Goal: Task Accomplishment & Management: Manage account settings

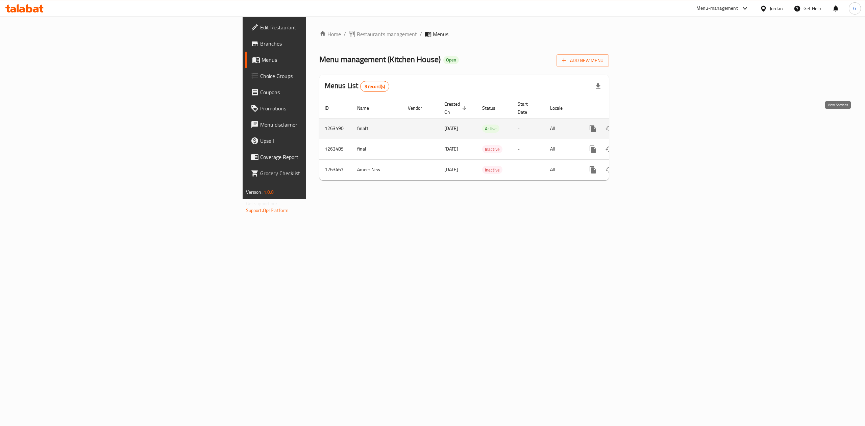
click at [650, 126] on link "enhanced table" at bounding box center [642, 129] width 16 height 16
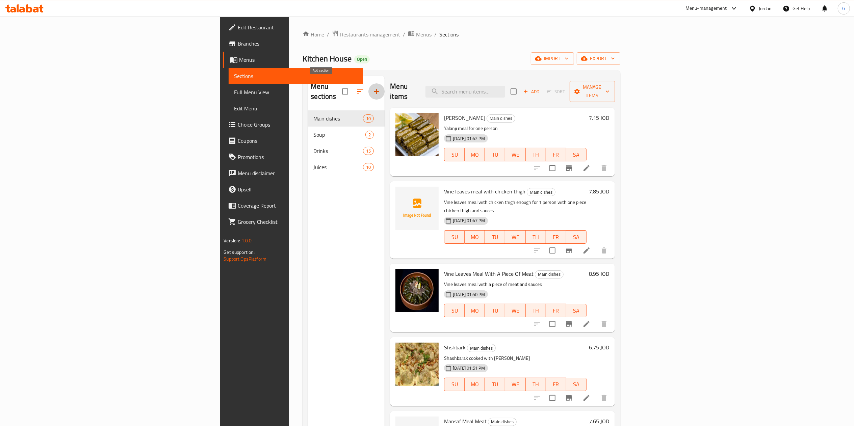
click at [374, 89] on icon "button" at bounding box center [376, 91] width 5 height 5
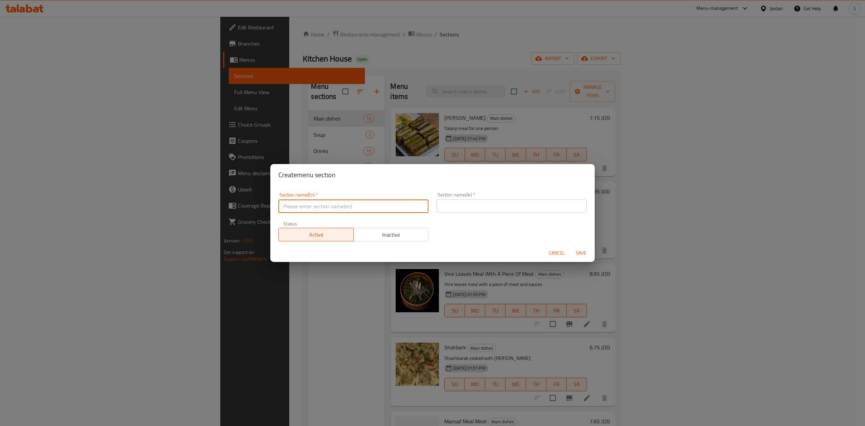
click at [364, 206] on input "text" at bounding box center [353, 207] width 150 height 14
type input "Offers"
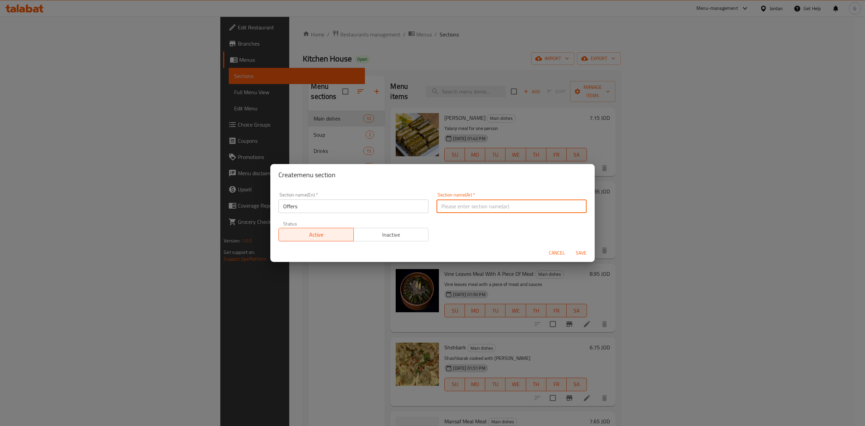
click at [494, 203] on input "text" at bounding box center [512, 207] width 150 height 14
type input "عروض"
click at [393, 239] on span "Inactive" at bounding box center [391, 235] width 70 height 10
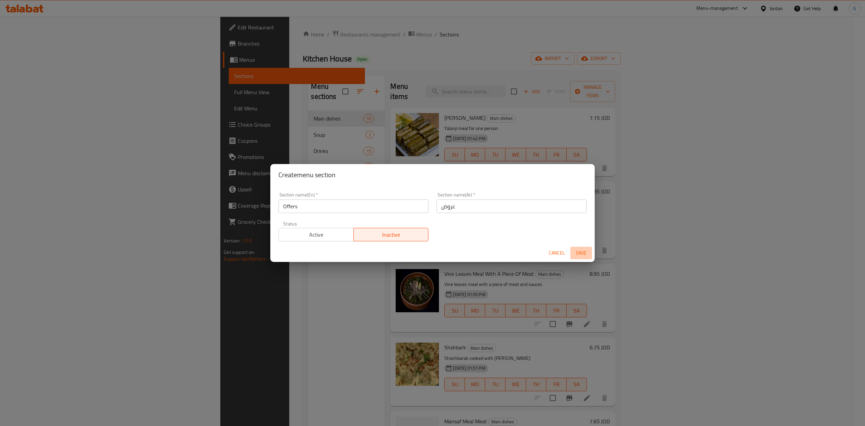
click at [584, 256] on span "Save" at bounding box center [581, 253] width 16 height 8
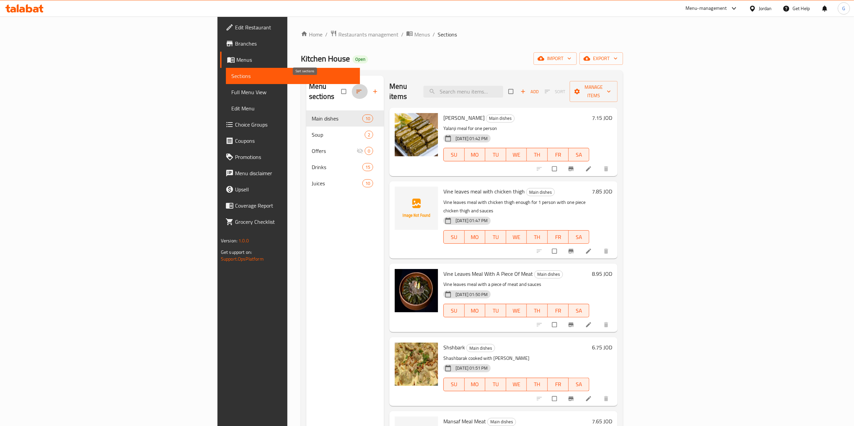
click at [356, 89] on icon "button" at bounding box center [359, 91] width 7 height 7
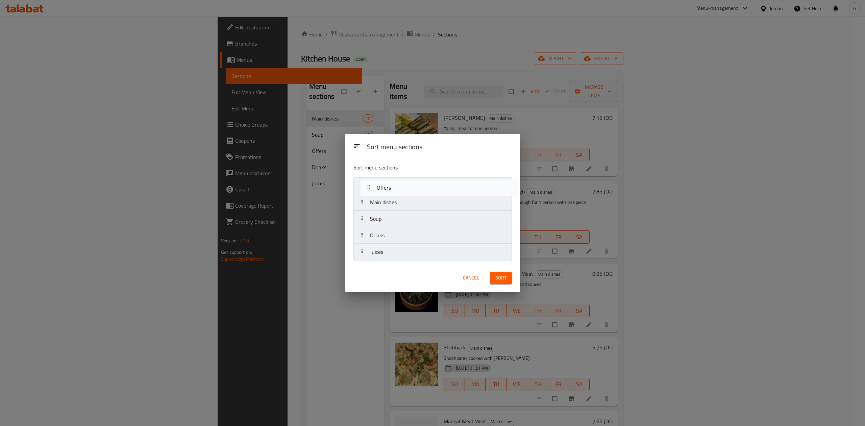
drag, startPoint x: 383, startPoint y: 223, endPoint x: 391, endPoint y: 183, distance: 40.3
click at [391, 183] on nav "Main dishes Soup Offers Drinks Juices" at bounding box center [432, 218] width 158 height 83
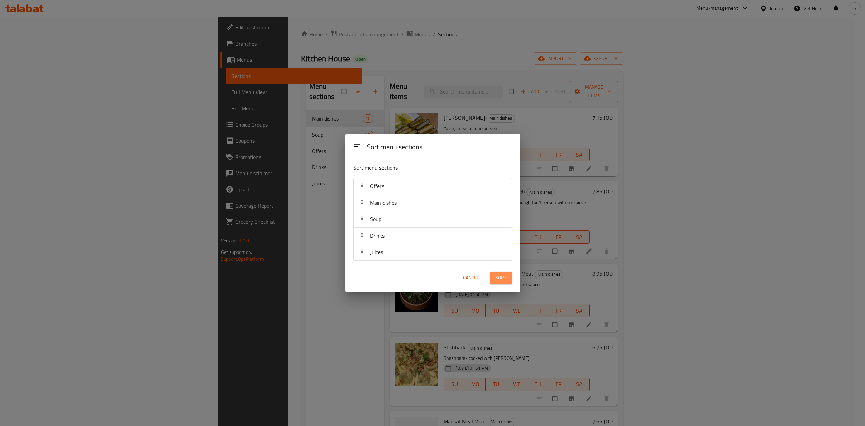
click at [504, 278] on span "Sort" at bounding box center [500, 278] width 11 height 8
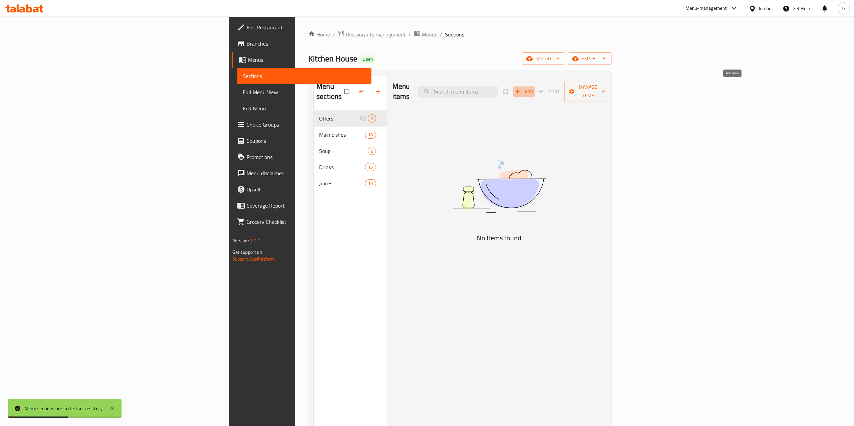
click at [533, 90] on span "Add" at bounding box center [524, 92] width 18 height 8
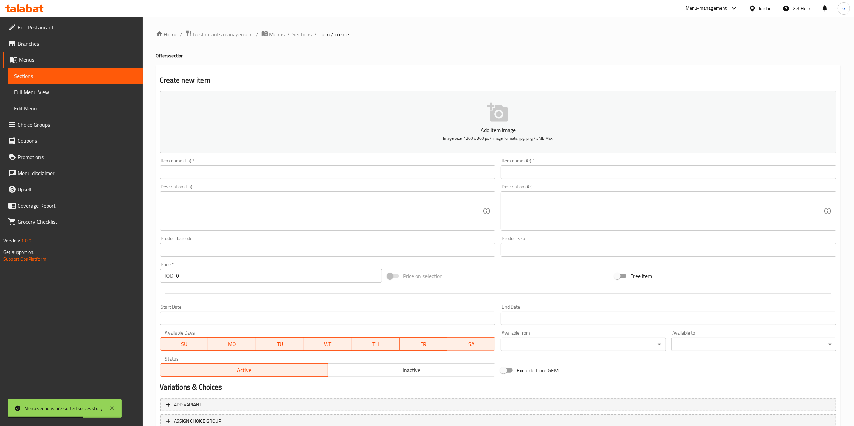
paste input "ورق عنب مع قطعه لحم مع الصوصات"
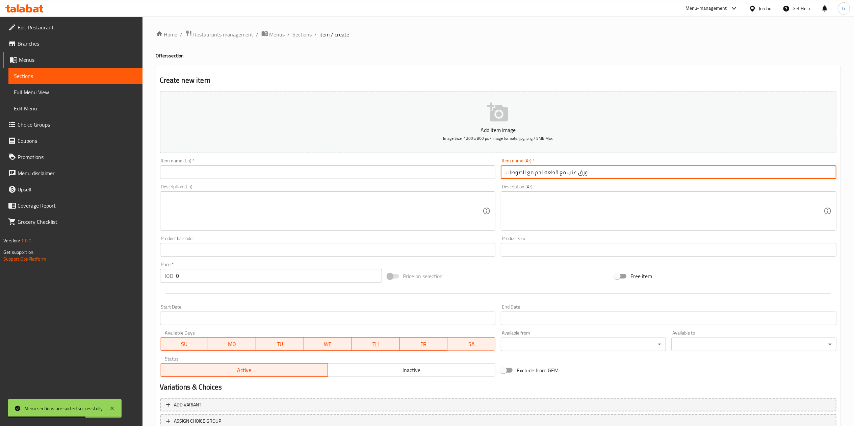
click at [544, 175] on input "ورق عنب مع قطعه لحم مع الصوصات" at bounding box center [669, 173] width 336 height 14
drag, startPoint x: 531, startPoint y: 175, endPoint x: 479, endPoint y: 170, distance: 52.6
click at [479, 170] on div "Add item image Image Size: 1200 x 800 px / Image formats: jpg, png / 5MB Max. I…" at bounding box center [498, 234] width 682 height 291
drag, startPoint x: 509, startPoint y: 176, endPoint x: 494, endPoint y: 173, distance: 15.2
click at [494, 173] on div "Add item image Image Size: 1200 x 800 px / Image formats: jpg, png / 5MB Max. I…" at bounding box center [498, 234] width 682 height 291
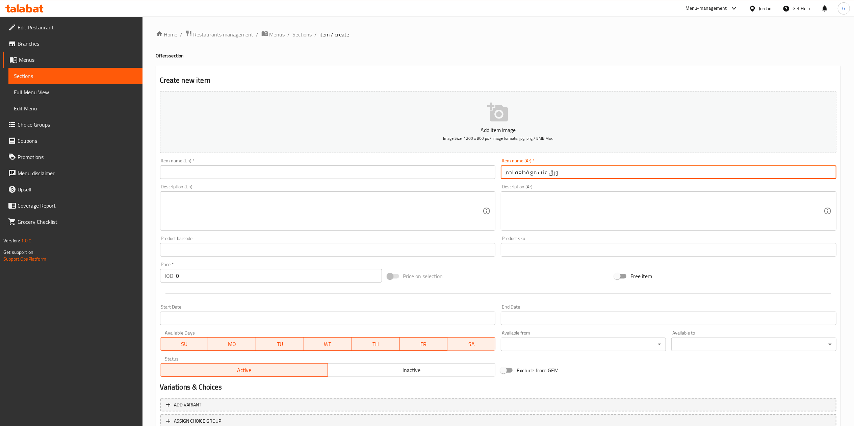
type input "ورق عنب مع قطعه لحم"
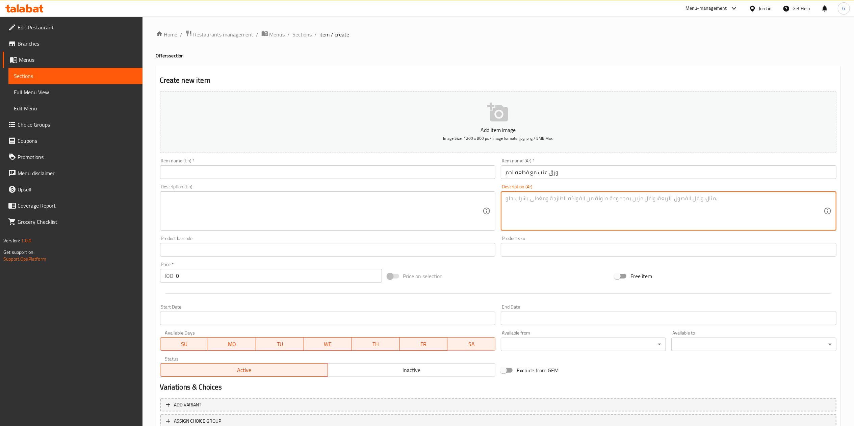
click at [554, 204] on textarea at bounding box center [665, 211] width 318 height 32
paste textarea "وجبتين ورق دوالي لحمة + وجبة [PERSON_NAME] + 2 ماتريكس"
type textarea "وجبتين ورق دوالي لحمة + وجبة [PERSON_NAME] + 2 ماتريكس"
paste textarea "Vine leaves with a piece of meat and sauces"
type textarea "Vine leaves with a piece of meat and sauces"
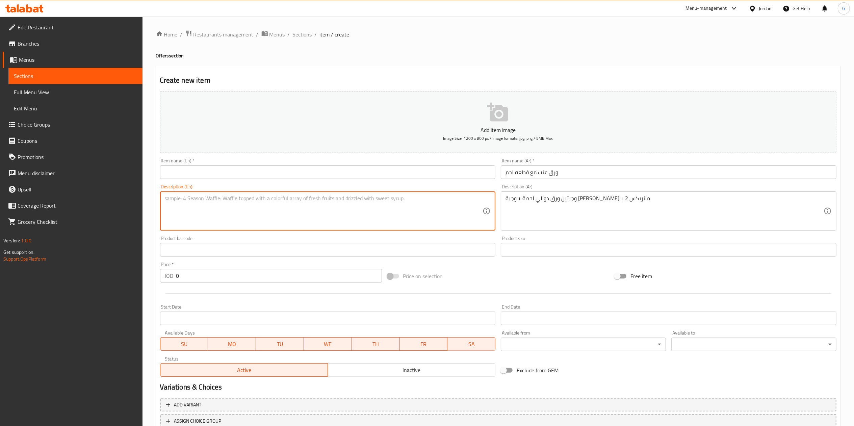
paste input "Vine leaves with a piece of meat and sauces"
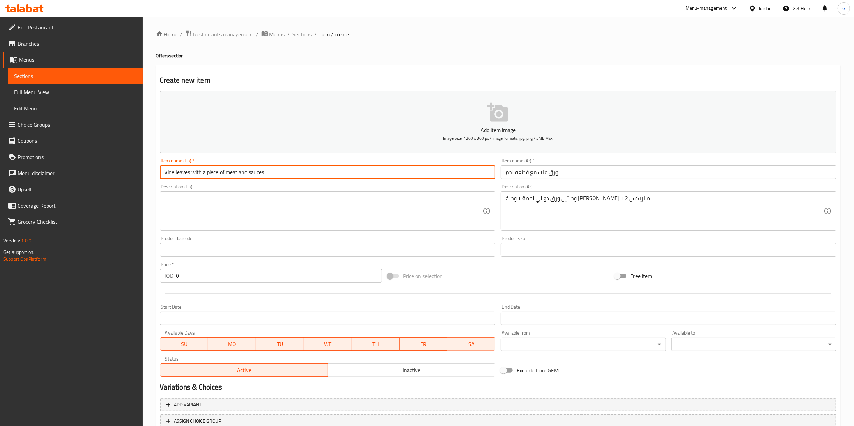
click at [257, 175] on input "Vine leaves with a piece of meat and sauces" at bounding box center [328, 173] width 336 height 14
type input "Vine leaves with a piece of meat and sauces"
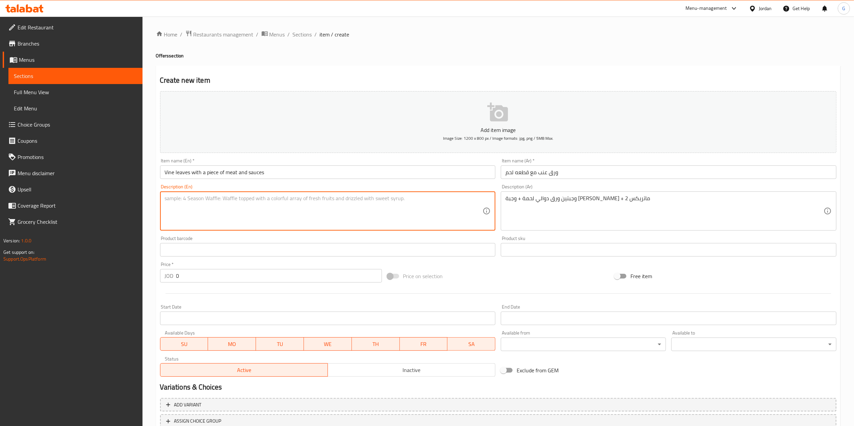
paste textarea "2 meals of vine leaves with meat + a mini vine meal + 2 Matrix"
type textarea "2 meals of vine leaves with meat + a mini vine meal + 2 Matrix"
click at [290, 282] on input "0" at bounding box center [279, 276] width 206 height 14
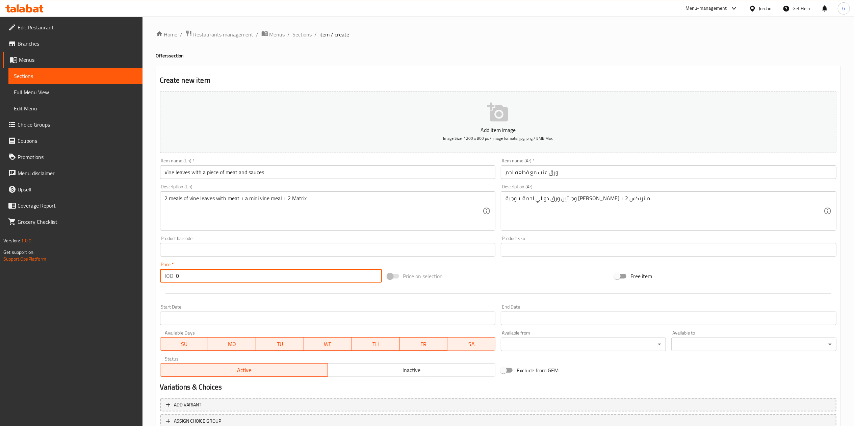
click at [290, 282] on input "0" at bounding box center [279, 276] width 206 height 14
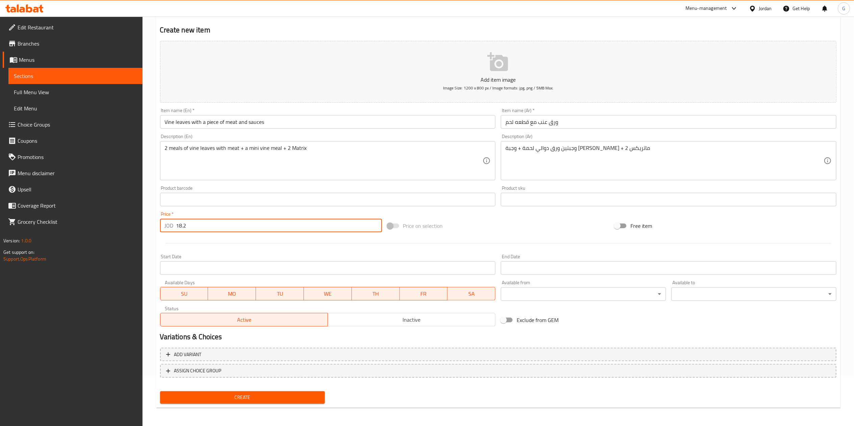
type input "18.2"
click at [297, 392] on button "Create" at bounding box center [242, 398] width 165 height 13
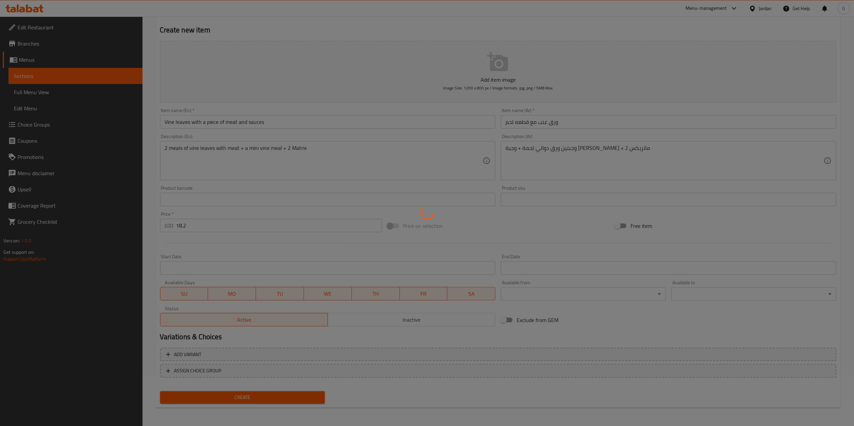
type input "0"
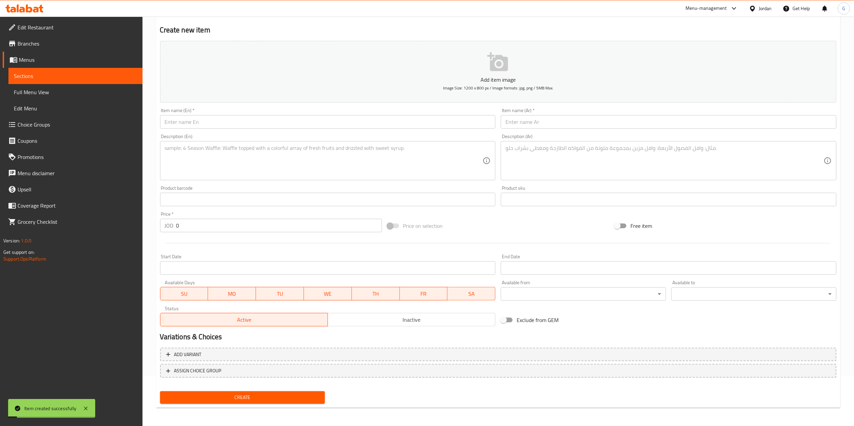
scroll to position [0, 0]
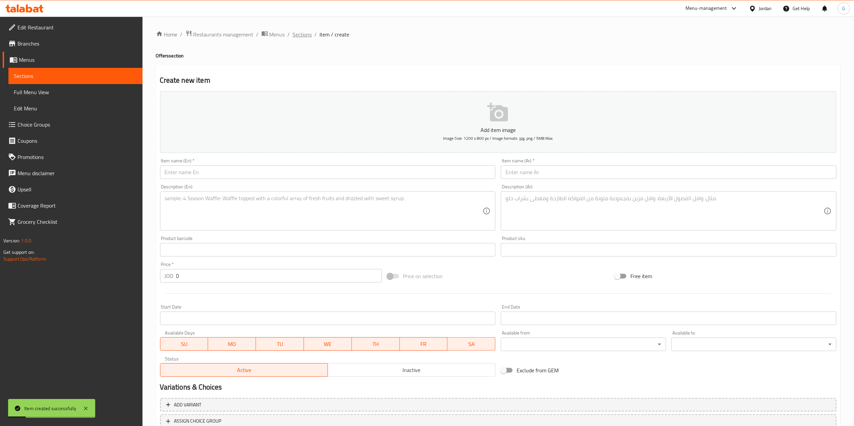
click at [300, 38] on span "Sections" at bounding box center [302, 34] width 19 height 8
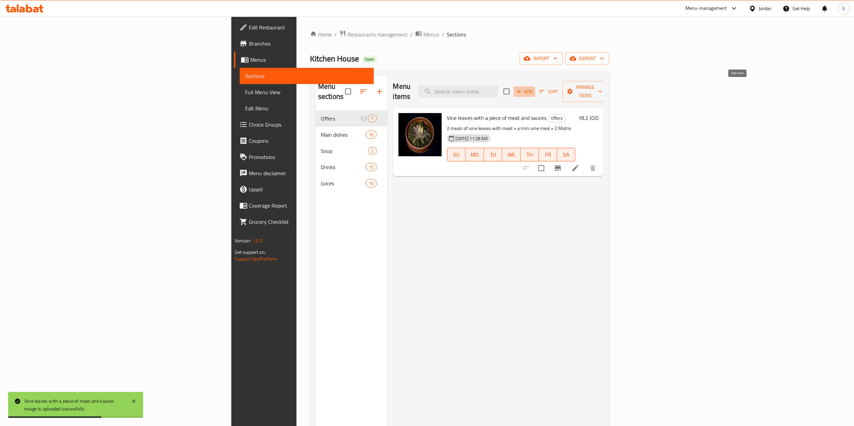
click at [534, 88] on span "Add" at bounding box center [525, 92] width 18 height 8
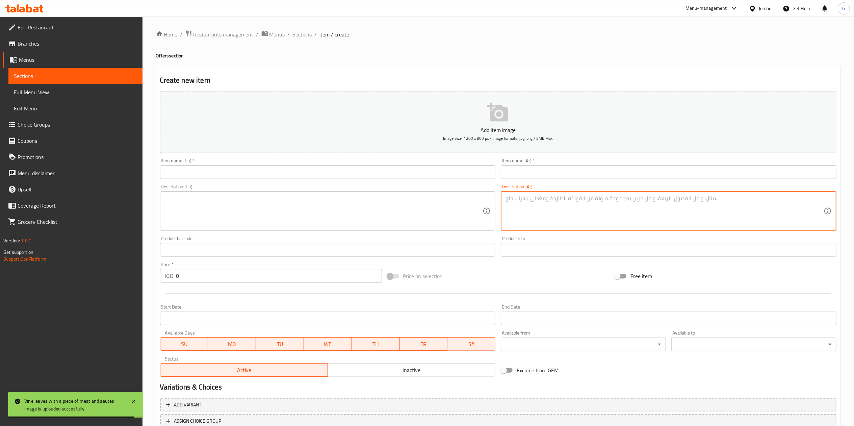
click at [551, 197] on textarea at bounding box center [665, 211] width 318 height 32
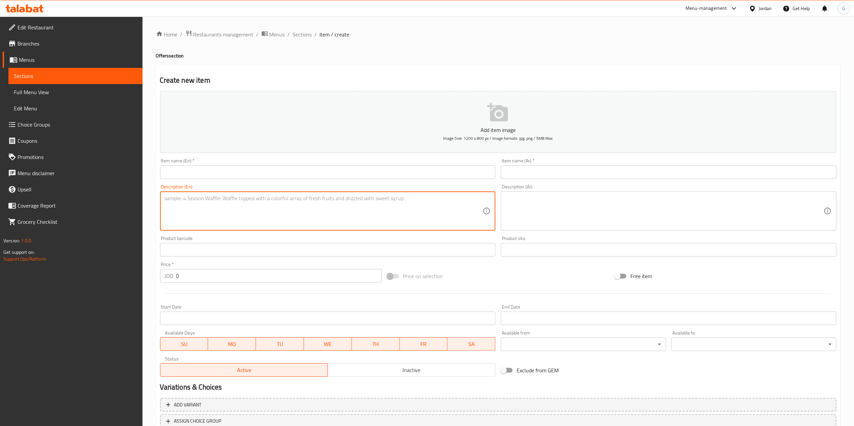
paste textarea "2 meals of grape leaves with chicken thigh + mini grape leaves meal + 2 Matrix"
type textarea "2 meals of grape leaves with chicken thigh + mini grape leaves meal + 2 Matrix"
paste textarea "وجبتين ورق عنب فخذ دجاج + وجبة ميني ورق عنب + 2 ماتريكس"
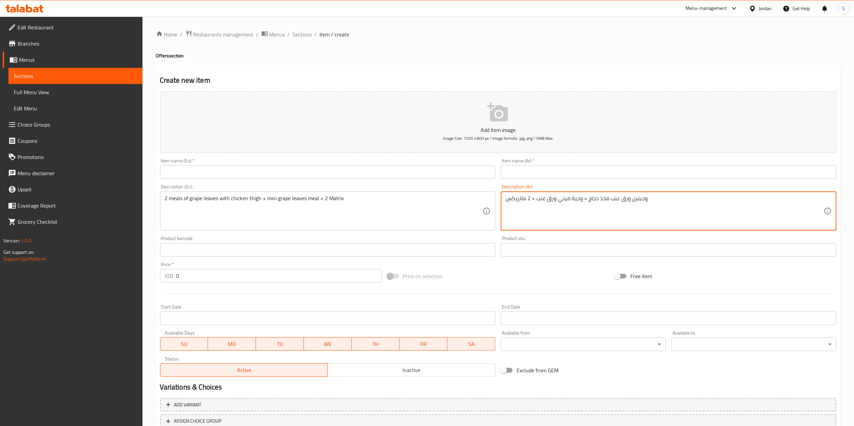
type textarea "وجبتين ورق عنب فخذ دجاج + وجبة ميني ورق عنب + 2 ماتريكس"
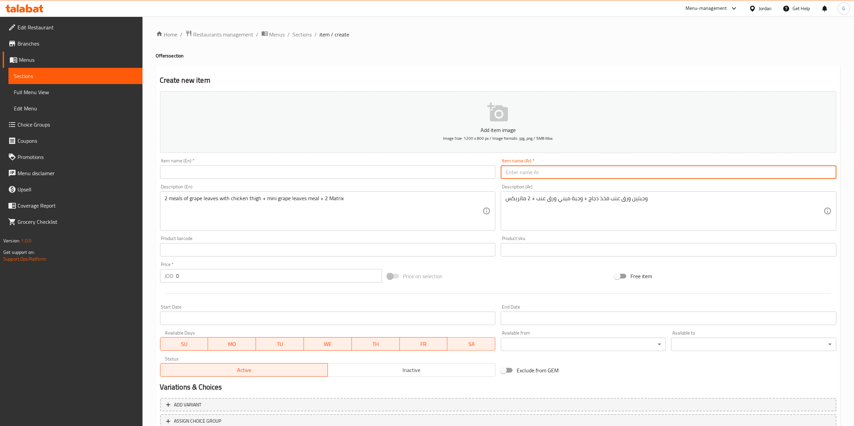
paste input "ورق العنب مع فخذ الدجاج مع الصوصات"
click at [519, 175] on input "ورق العنب مع فخذ الدجاج مع الصوصات" at bounding box center [669, 173] width 336 height 14
drag, startPoint x: 535, startPoint y: 174, endPoint x: 457, endPoint y: 174, distance: 78.4
click at [457, 174] on div "Add item image Image Size: 1200 x 800 px / Image formats: jpg, png / 5MB Max. I…" at bounding box center [498, 234] width 682 height 291
type input "ورق العنب مع فخذ الدجاج"
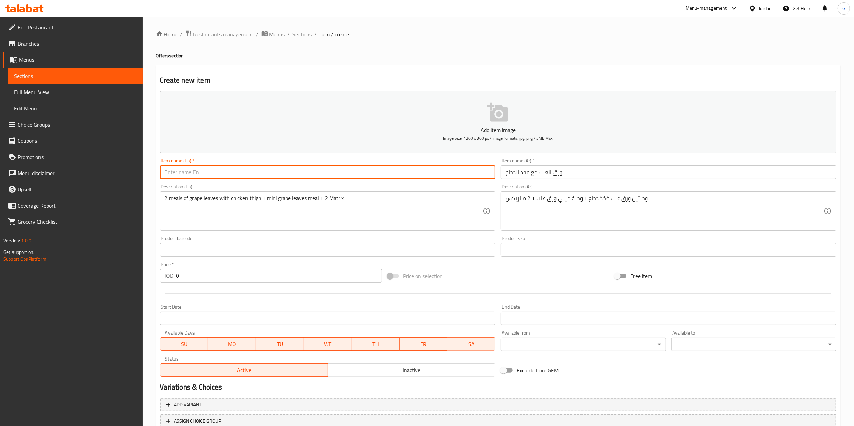
paste input "Vine leaves with chicken thigh and sauces"
click at [339, 169] on input "Vine leaves with chicken thigh and sauces" at bounding box center [328, 173] width 336 height 14
type input "Vine leaves with chicken thigh and sauces"
click at [221, 277] on input "0" at bounding box center [279, 276] width 206 height 14
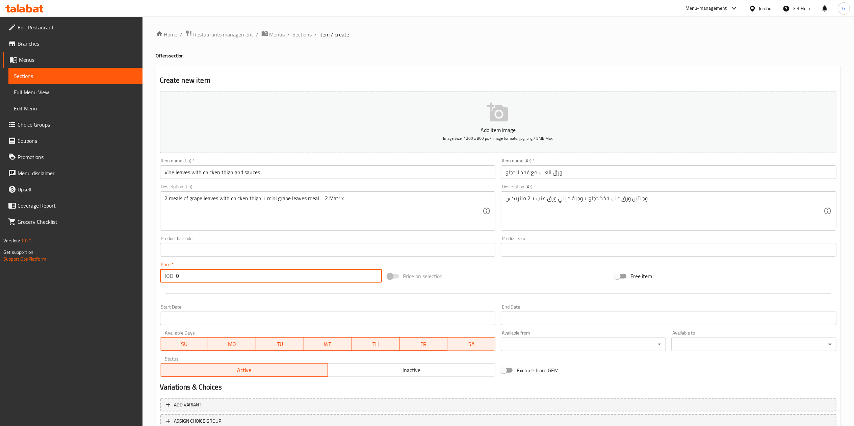
click at [221, 277] on input "0" at bounding box center [279, 276] width 206 height 14
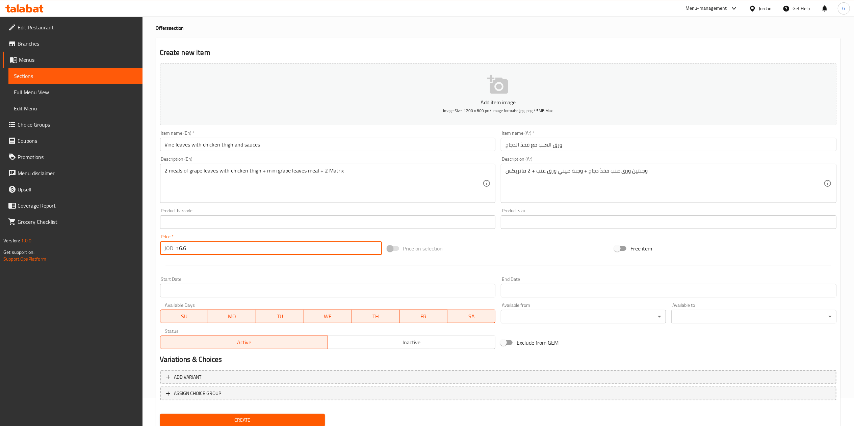
scroll to position [50, 0]
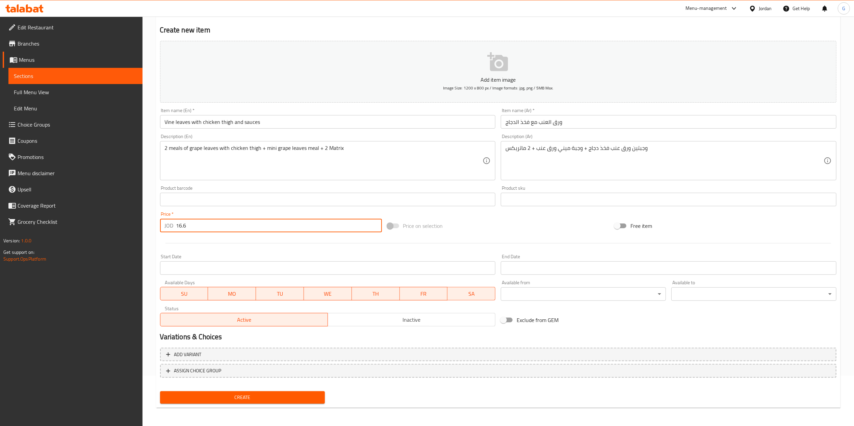
type input "16.6"
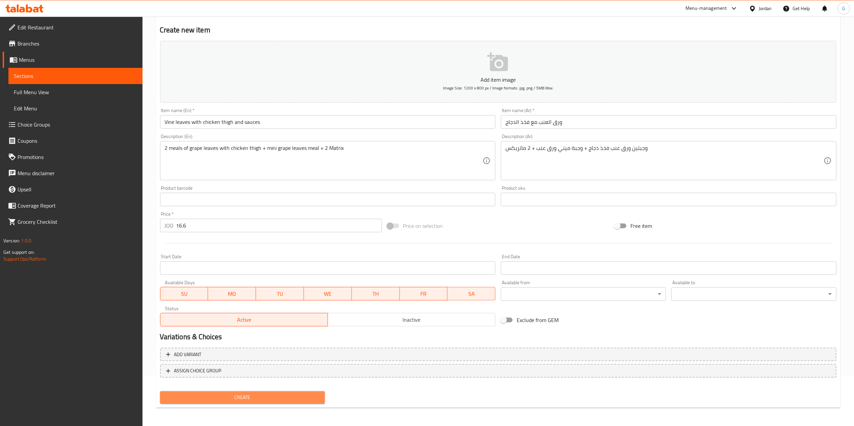
click at [318, 394] on span "Create" at bounding box center [243, 398] width 154 height 8
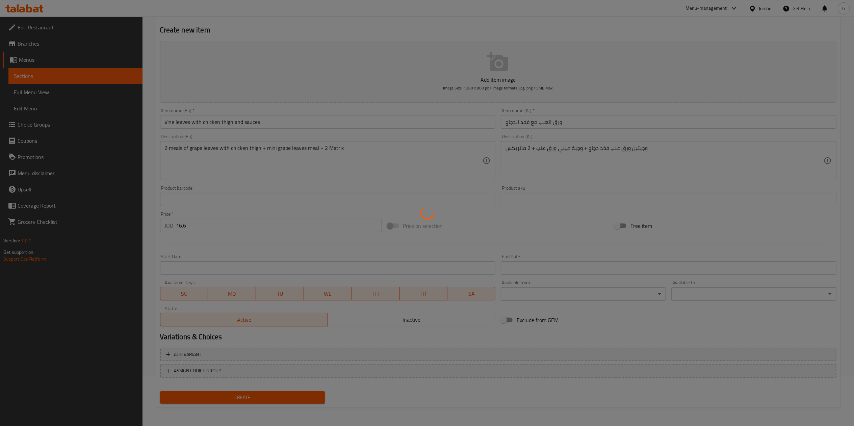
type input "0"
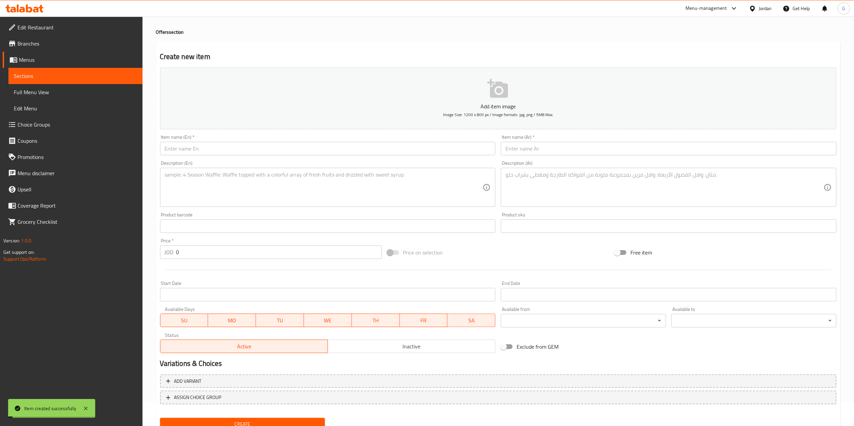
scroll to position [0, 0]
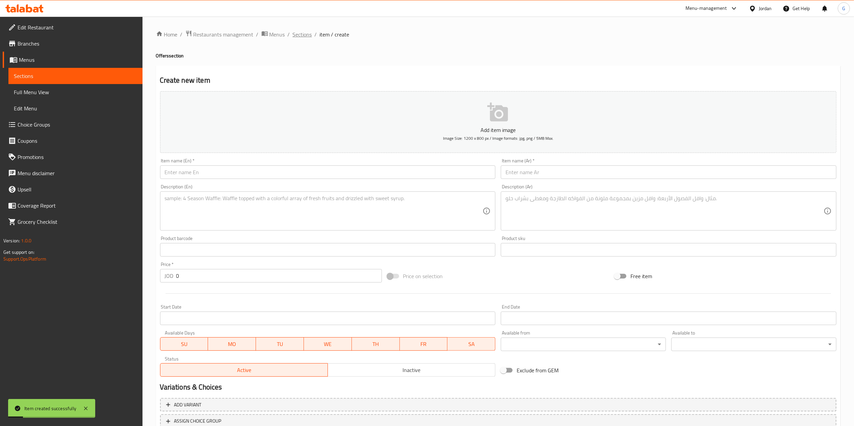
click at [297, 30] on span "Sections" at bounding box center [302, 34] width 19 height 8
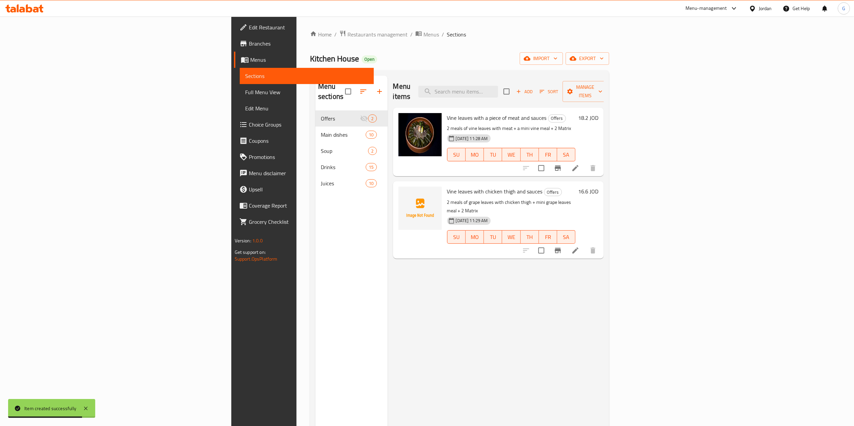
click at [497, 52] on div "Kitchen House Open import export" at bounding box center [459, 58] width 299 height 13
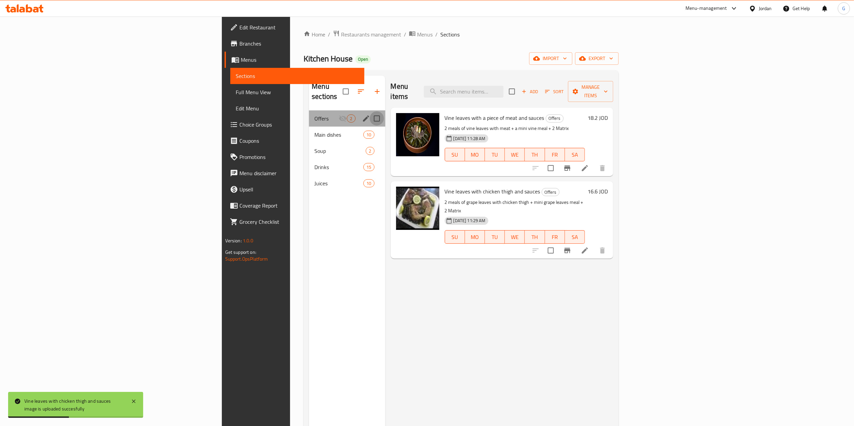
click at [370, 111] on input "Menu sections" at bounding box center [377, 118] width 14 height 14
checkbox input "true"
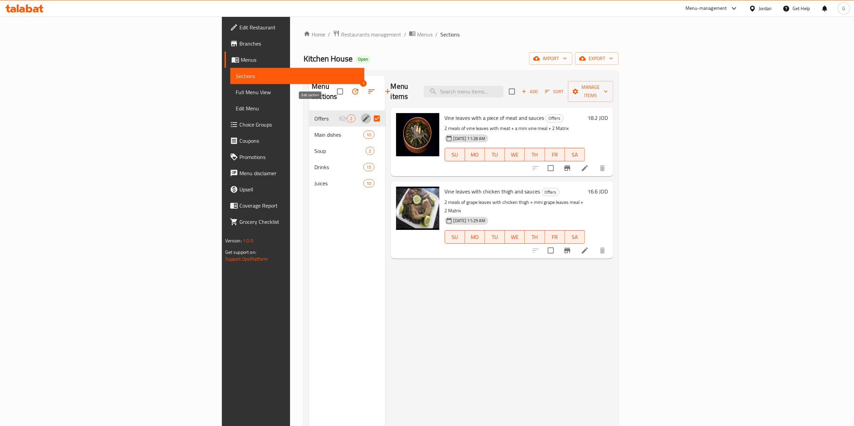
click at [362, 115] on icon "edit" at bounding box center [366, 119] width 8 height 8
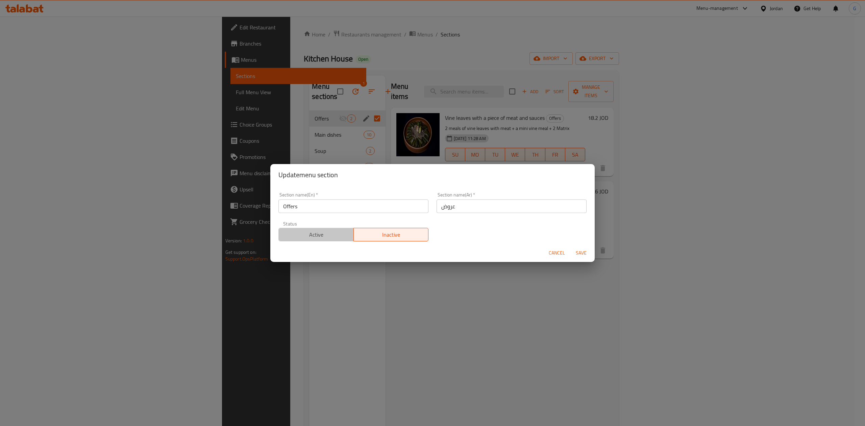
click at [323, 237] on span "Active" at bounding box center [316, 235] width 70 height 10
click at [587, 253] on span "Save" at bounding box center [581, 253] width 16 height 8
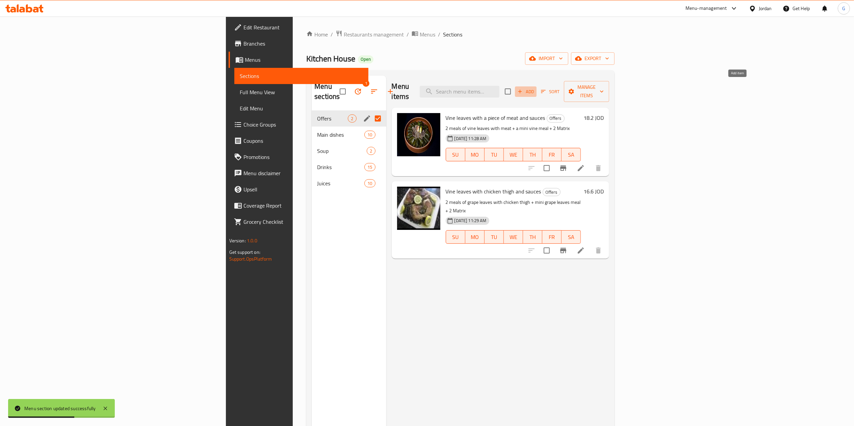
click at [535, 89] on span "Add" at bounding box center [526, 92] width 18 height 8
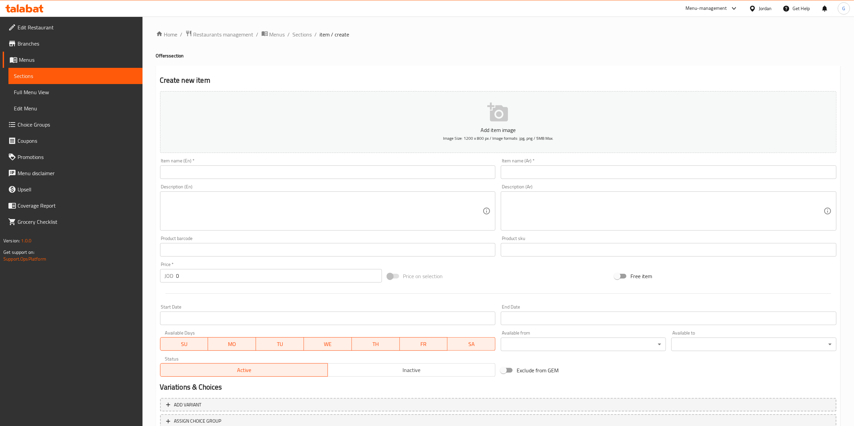
paste textarea "2 Yalanji meals + 1 mini Yalanji meal + 2 Matrix"
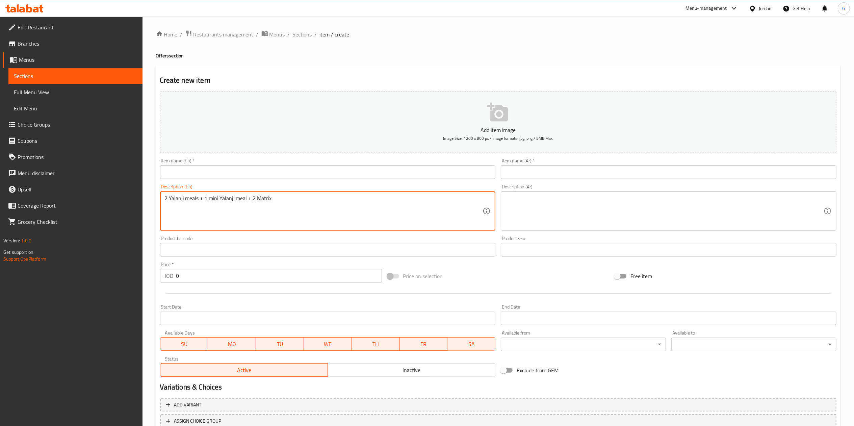
type textarea "2 Yalanji meals + 1 mini Yalanji meal + 2 Matrix"
paste textarea "وجبتين يالنجي + وجبة [PERSON_NAME] + 2 [PERSON_NAME]"
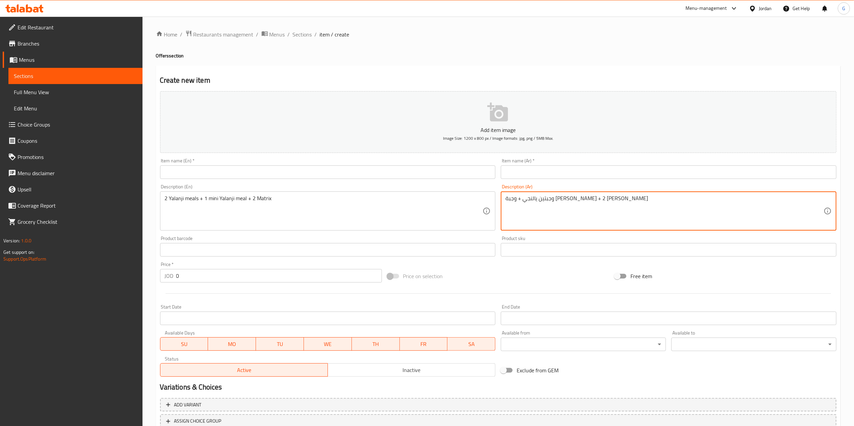
type textarea "وجبتين يالنجي + وجبة [PERSON_NAME] + 2 [PERSON_NAME]"
paste input "اليالنجي مع الصوصات"
click at [525, 172] on input "اليالنجي مع الصوصات" at bounding box center [669, 173] width 336 height 14
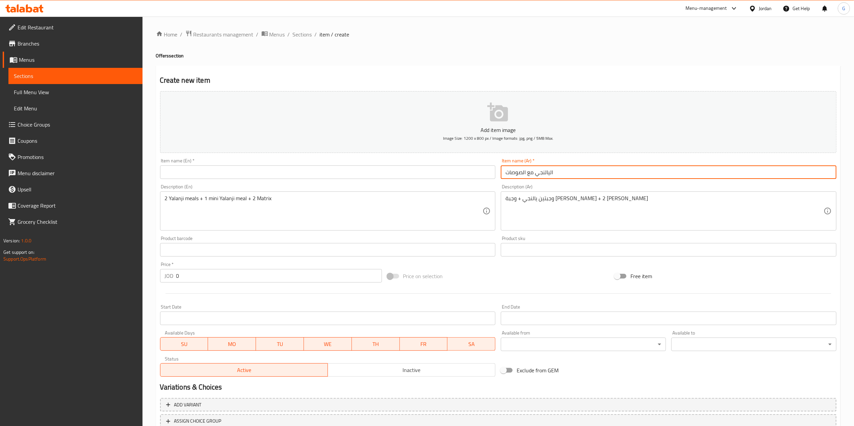
type input "اليالنجي مع الصوصات"
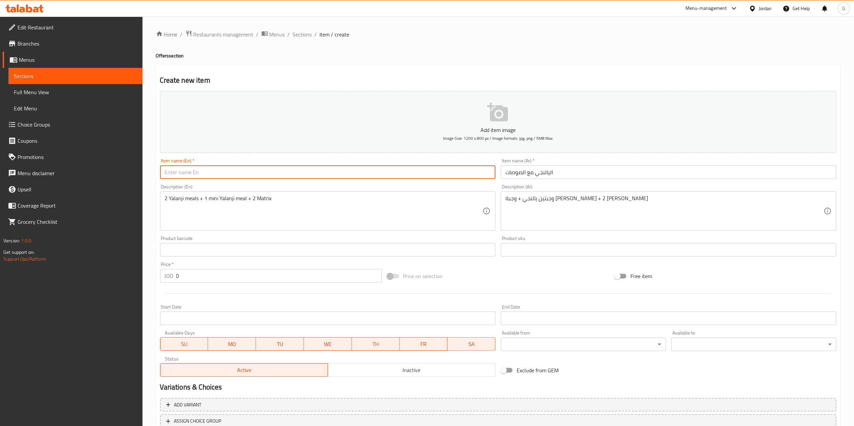
paste input "Yalanji with sauces"
click at [257, 177] on input "Yalanji with sauces" at bounding box center [328, 173] width 336 height 14
type input "Yalanji with sauces"
click at [219, 282] on input "0" at bounding box center [279, 276] width 206 height 14
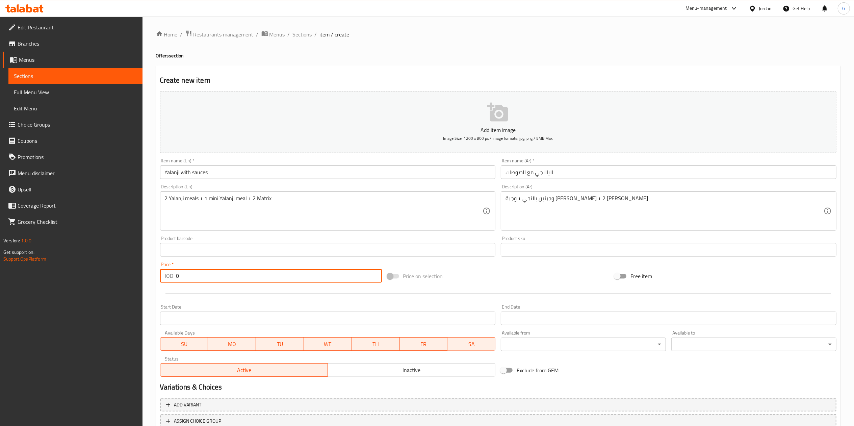
click at [219, 282] on input "0" at bounding box center [279, 276] width 206 height 14
type input "015"
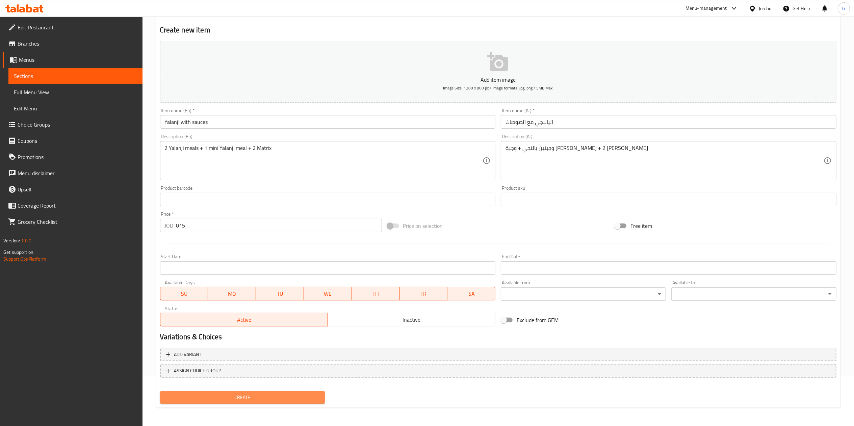
click at [306, 394] on span "Create" at bounding box center [243, 398] width 154 height 8
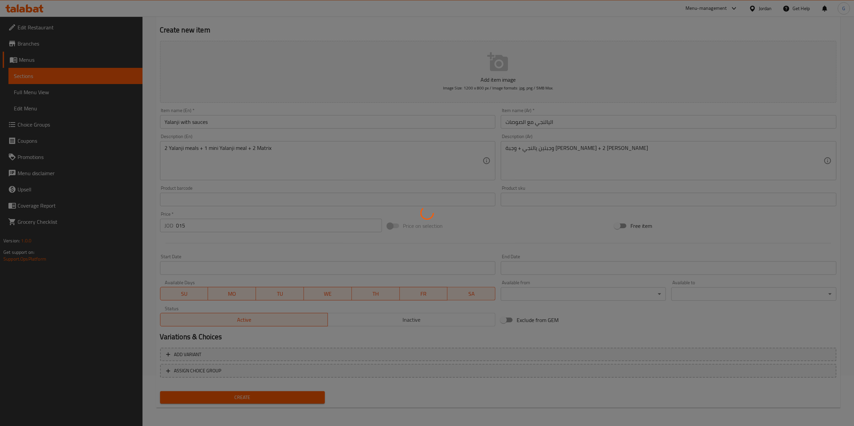
scroll to position [0, 0]
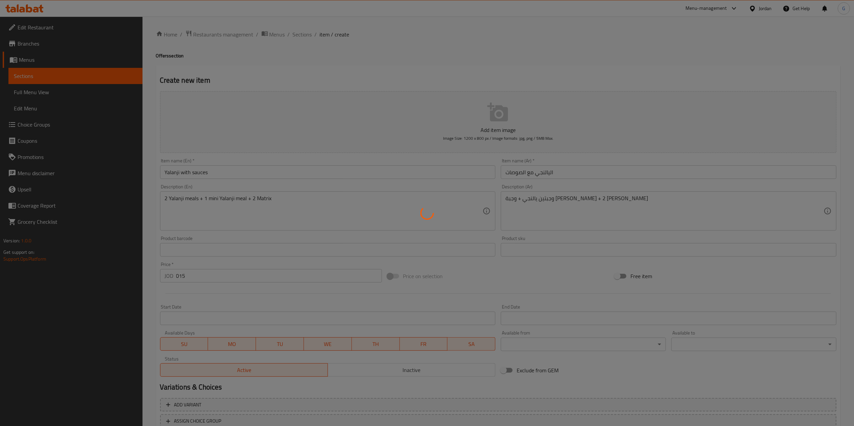
type input "0"
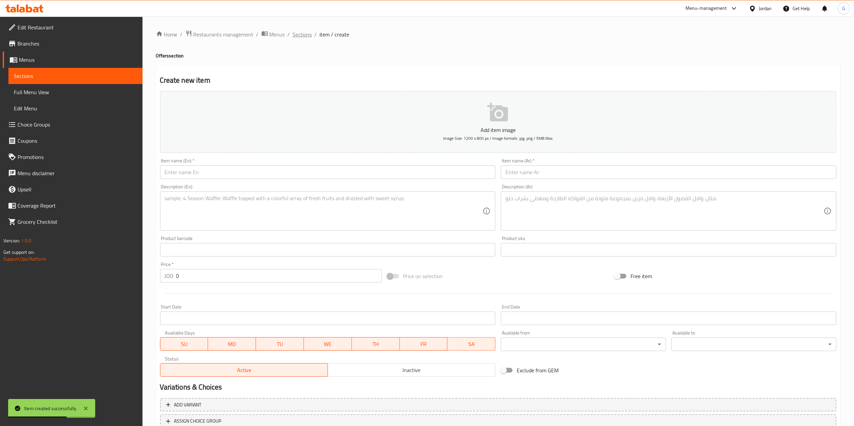
click at [293, 33] on span "Sections" at bounding box center [302, 34] width 19 height 8
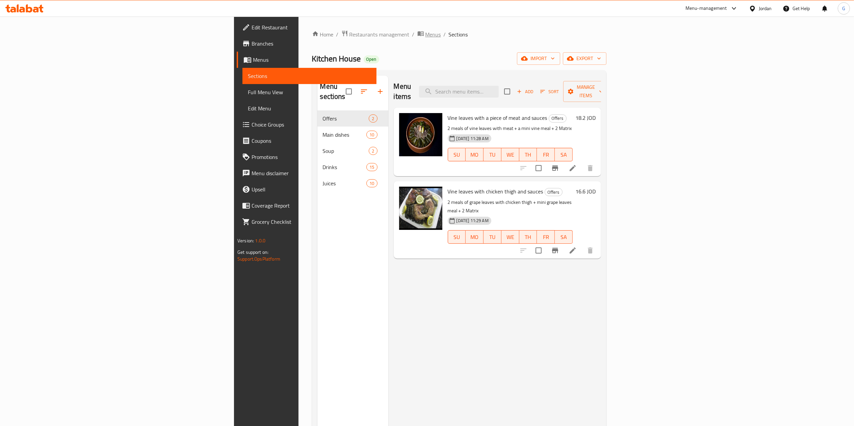
click at [418, 33] on span "breadcrumb" at bounding box center [422, 34] width 8 height 9
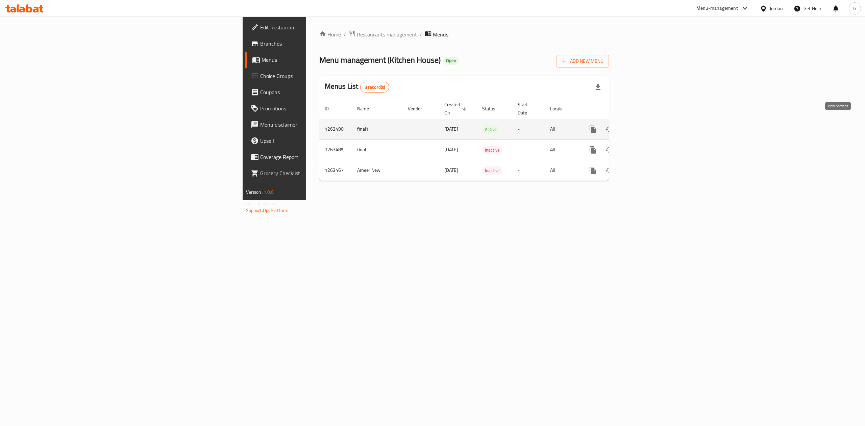
click at [650, 123] on link "enhanced table" at bounding box center [642, 129] width 16 height 16
